Goal: Task Accomplishment & Management: Manage account settings

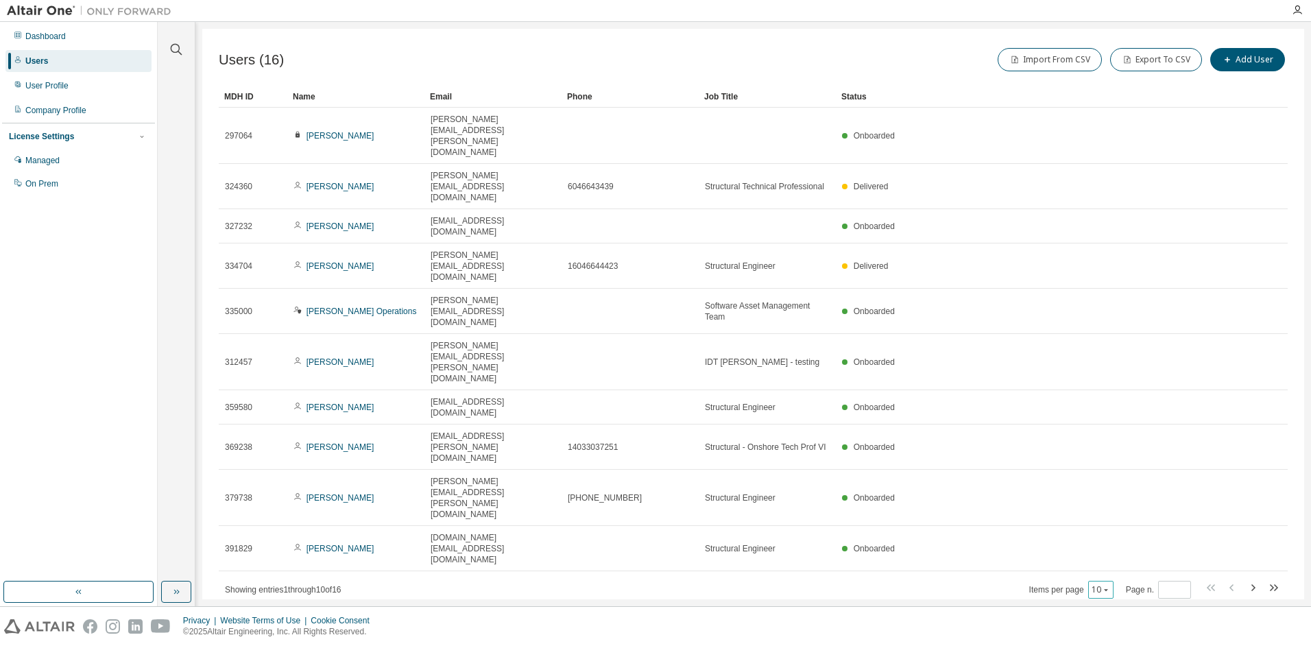
click at [1108, 586] on icon "button" at bounding box center [1106, 590] width 8 height 8
click at [1112, 453] on div "100" at bounding box center [1146, 455] width 110 height 16
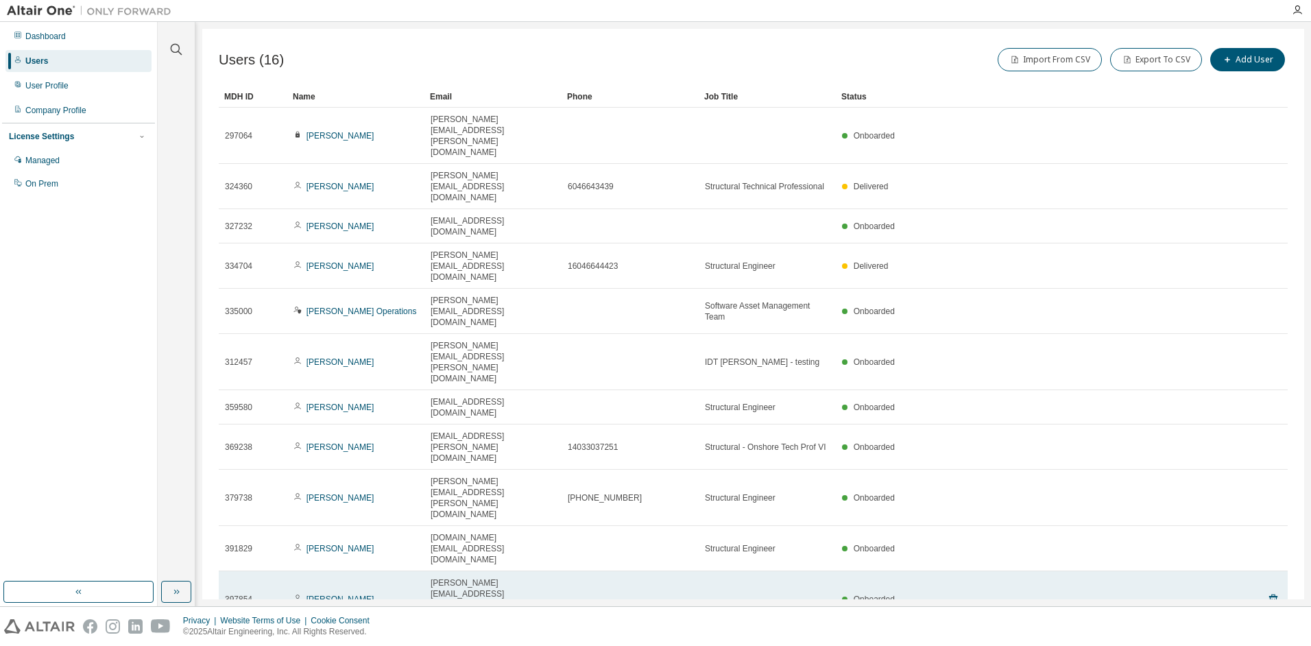
click at [353, 571] on td "[PERSON_NAME]" at bounding box center [355, 599] width 137 height 56
click at [341, 595] on link "[PERSON_NAME]" at bounding box center [341, 600] width 68 height 10
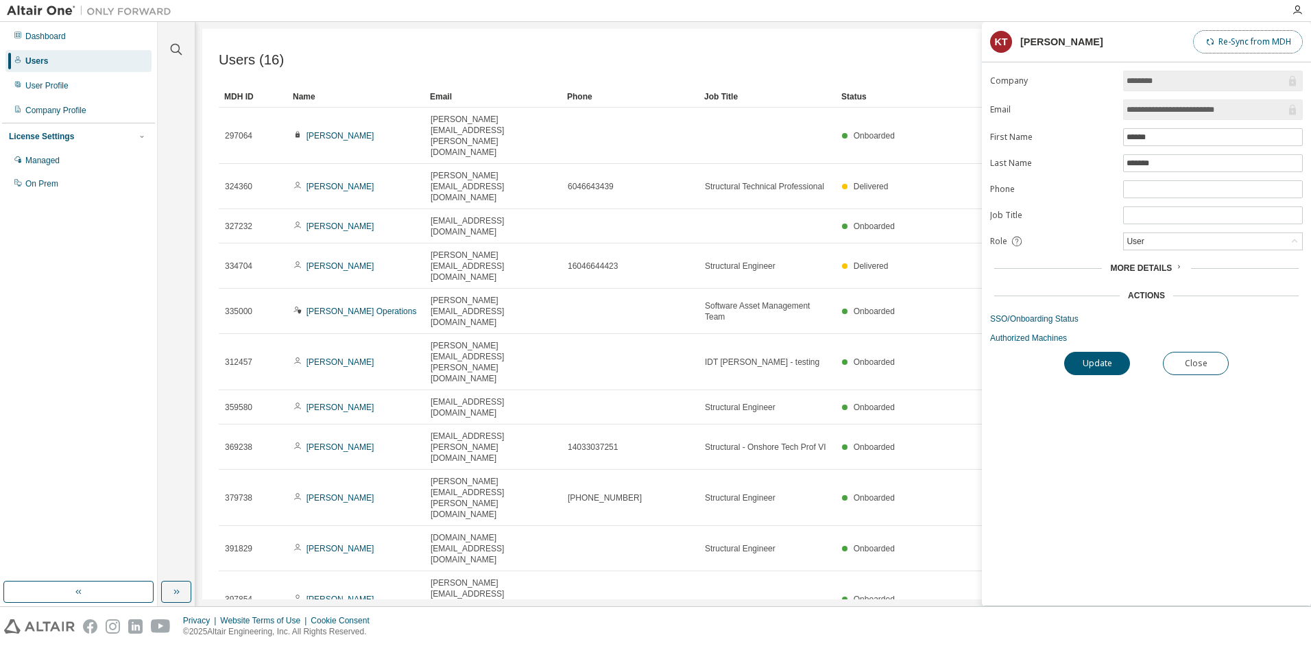
click at [1248, 38] on button "Re-Sync from MDH" at bounding box center [1248, 41] width 110 height 23
click at [1161, 265] on span "More Details" at bounding box center [1141, 268] width 62 height 10
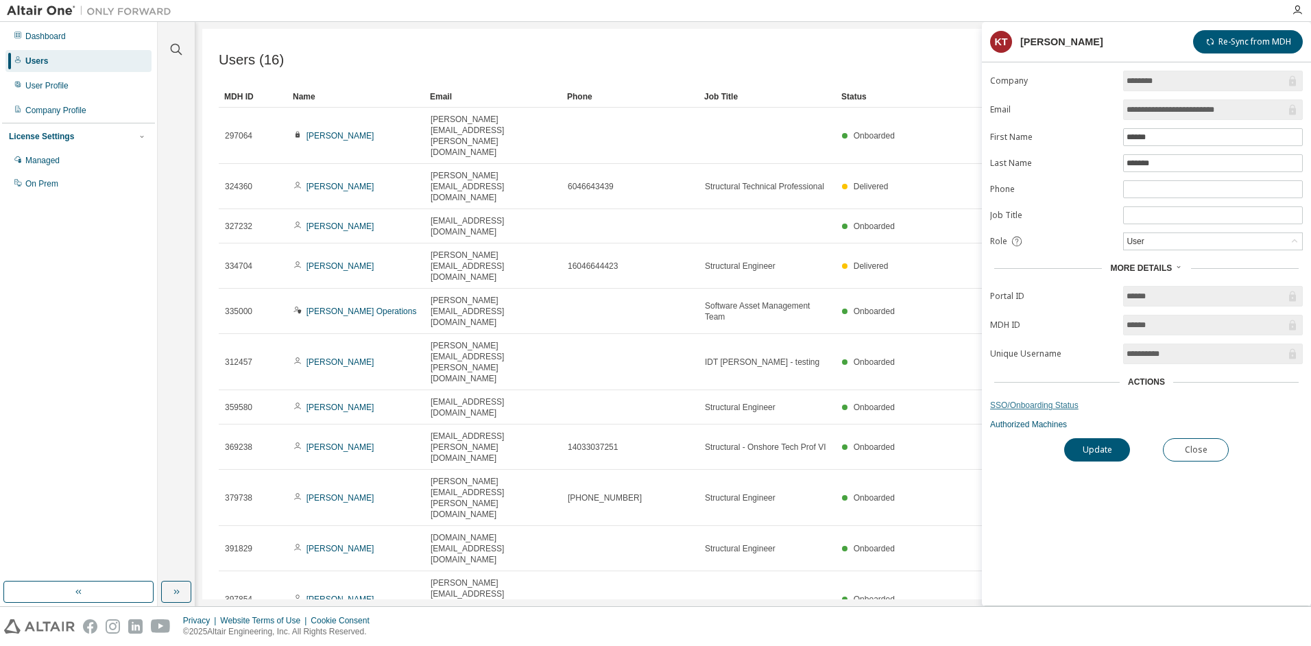
click at [1054, 407] on link "SSO/Onboarding Status" at bounding box center [1146, 405] width 313 height 11
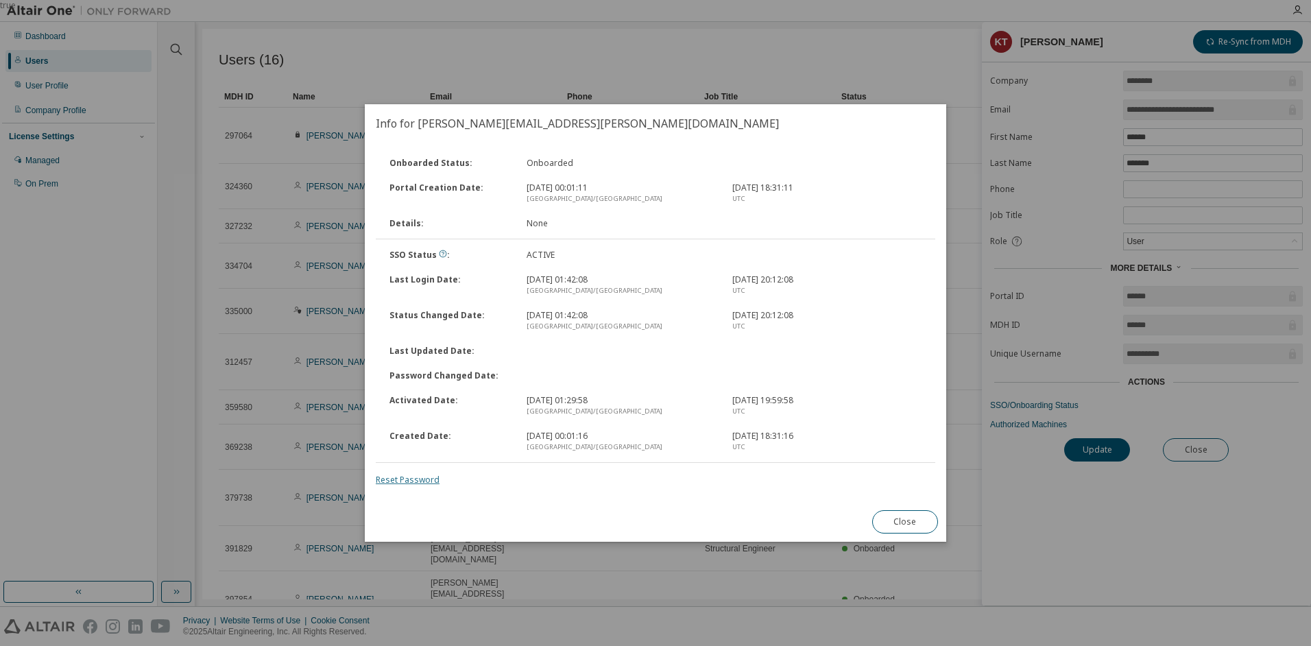
click at [407, 479] on link "Reset Password" at bounding box center [408, 480] width 64 height 12
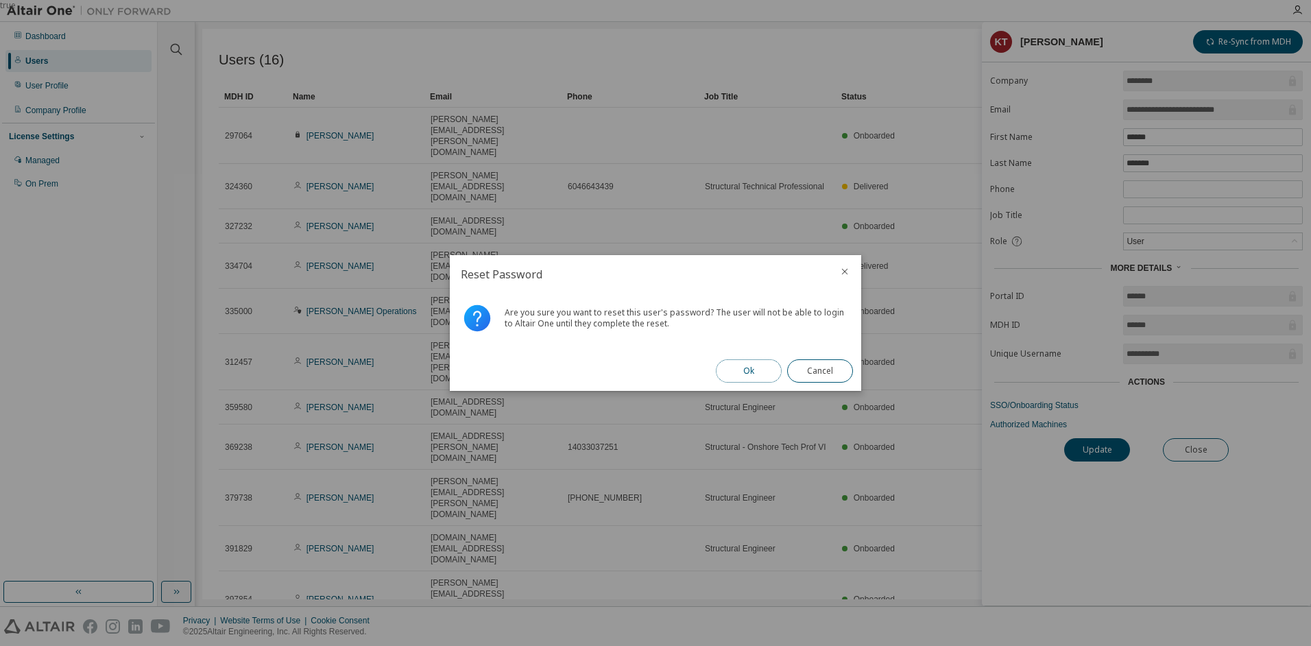
click at [743, 369] on button "Ok" at bounding box center [749, 370] width 66 height 23
click at [815, 368] on button "Close" at bounding box center [820, 370] width 66 height 23
